Goal: Information Seeking & Learning: Find specific fact

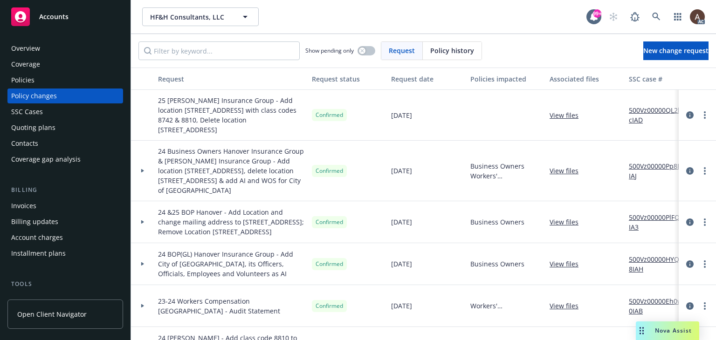
click at [143, 228] on div at bounding box center [142, 222] width 23 height 42
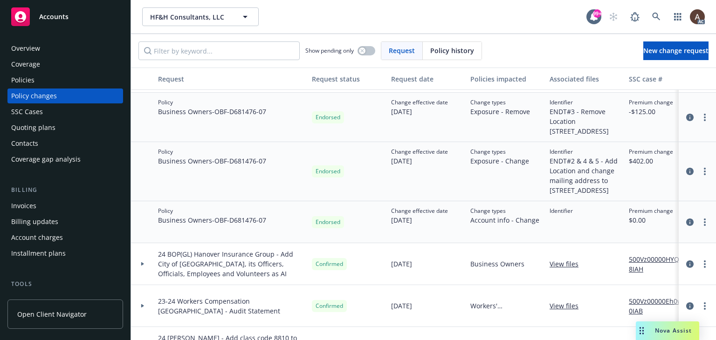
scroll to position [140, 0]
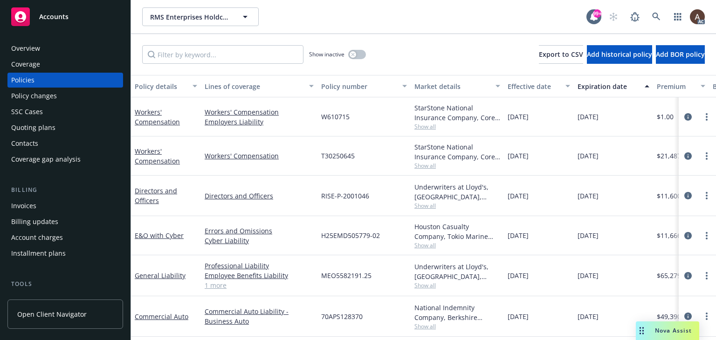
drag, startPoint x: 507, startPoint y: 119, endPoint x: 545, endPoint y: 119, distance: 37.3
click at [545, 119] on div "[DATE]" at bounding box center [539, 116] width 70 height 39
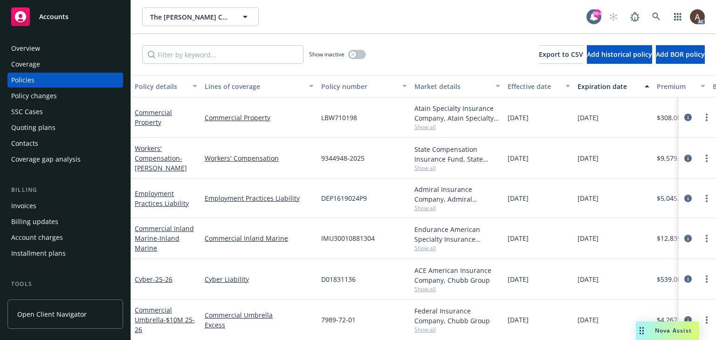
scroll to position [83, 0]
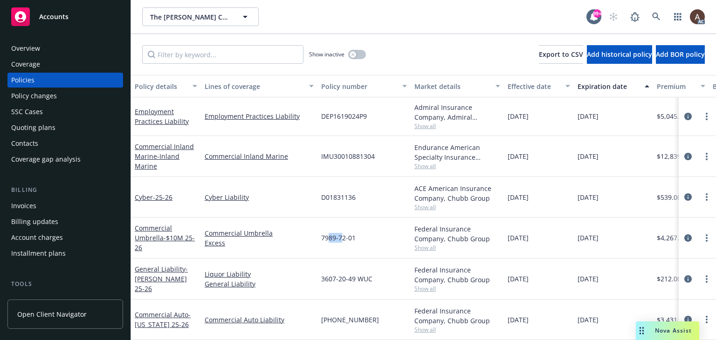
drag, startPoint x: 327, startPoint y: 237, endPoint x: 341, endPoint y: 240, distance: 14.8
click at [341, 240] on div "7989-72-01" at bounding box center [363, 238] width 93 height 41
drag, startPoint x: 334, startPoint y: 273, endPoint x: 351, endPoint y: 276, distance: 18.0
click at [351, 276] on span "3607-20-49 WUC" at bounding box center [346, 279] width 51 height 10
drag, startPoint x: 327, startPoint y: 235, endPoint x: 343, endPoint y: 238, distance: 16.1
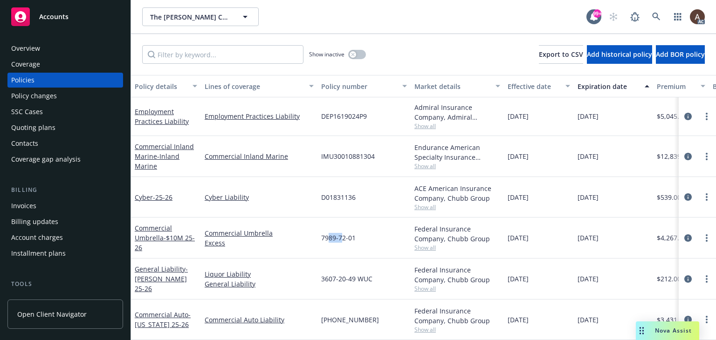
click at [343, 238] on div "7989-72-01" at bounding box center [363, 238] width 93 height 41
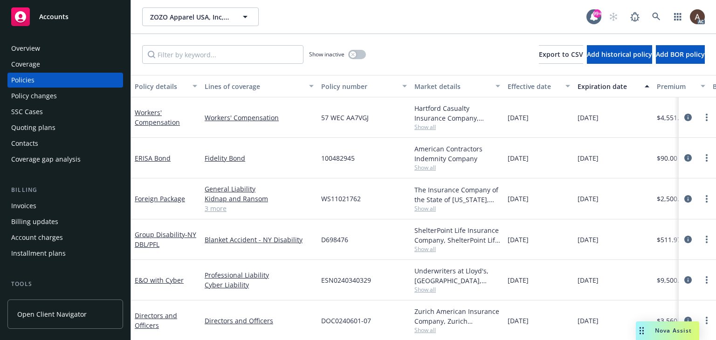
scroll to position [48, 0]
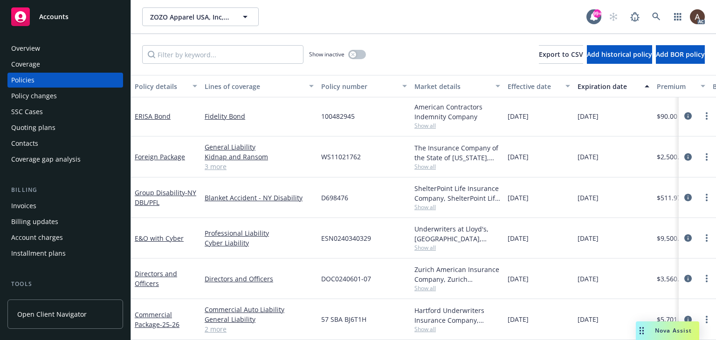
click at [59, 98] on div "Policy changes" at bounding box center [65, 96] width 108 height 15
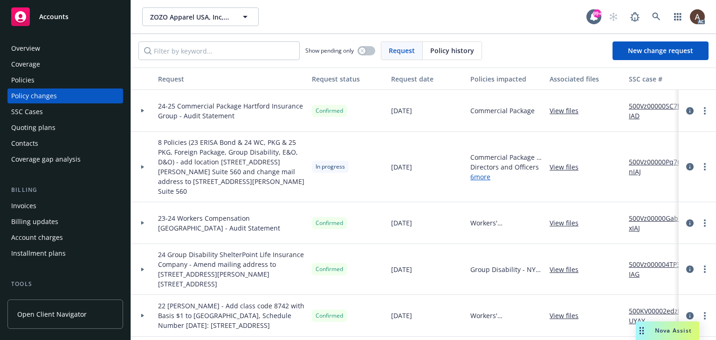
drag, startPoint x: 143, startPoint y: 159, endPoint x: 186, endPoint y: 181, distance: 49.0
click at [142, 160] on div at bounding box center [142, 167] width 23 height 70
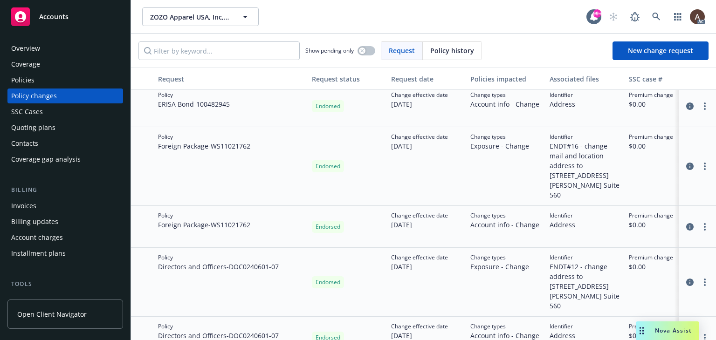
scroll to position [559, 0]
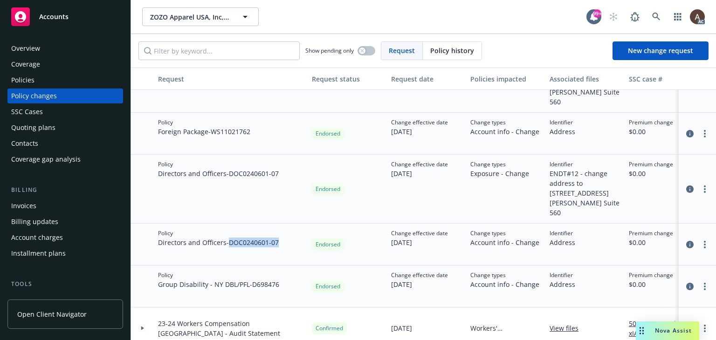
drag, startPoint x: 231, startPoint y: 213, endPoint x: 285, endPoint y: 216, distance: 53.6
click at [285, 224] on div "Policy Directors and Officers - DOC0240601-07" at bounding box center [231, 245] width 154 height 42
click at [230, 163] on div "Policy Directors and Officers - DOC0240601-07" at bounding box center [231, 189] width 154 height 69
drag, startPoint x: 230, startPoint y: 154, endPoint x: 291, endPoint y: 156, distance: 61.5
click at [291, 156] on div "Policy Directors and Officers - DOC0240601-07" at bounding box center [231, 189] width 154 height 69
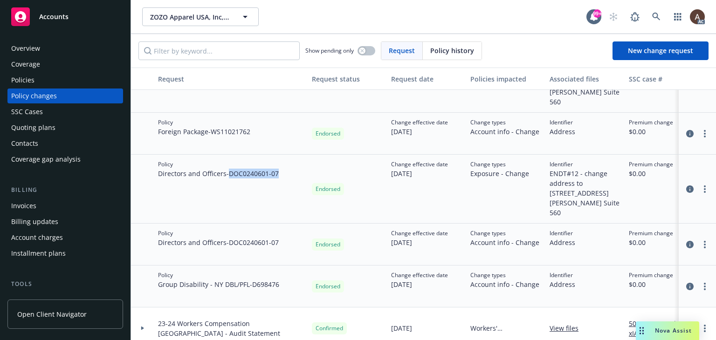
copy span "DOC0240601-07"
click at [61, 82] on div "Policies" at bounding box center [65, 80] width 108 height 15
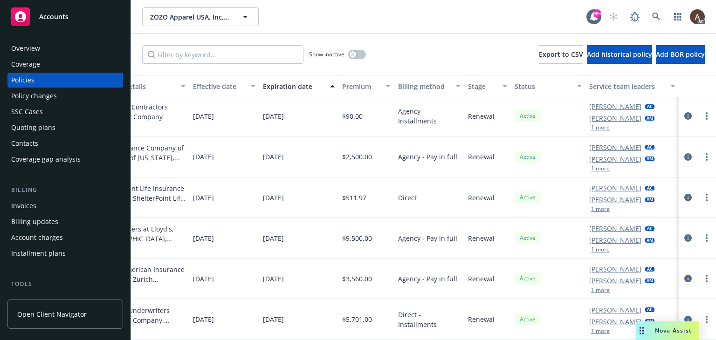
scroll to position [0, 321]
